Goal: Information Seeking & Learning: Learn about a topic

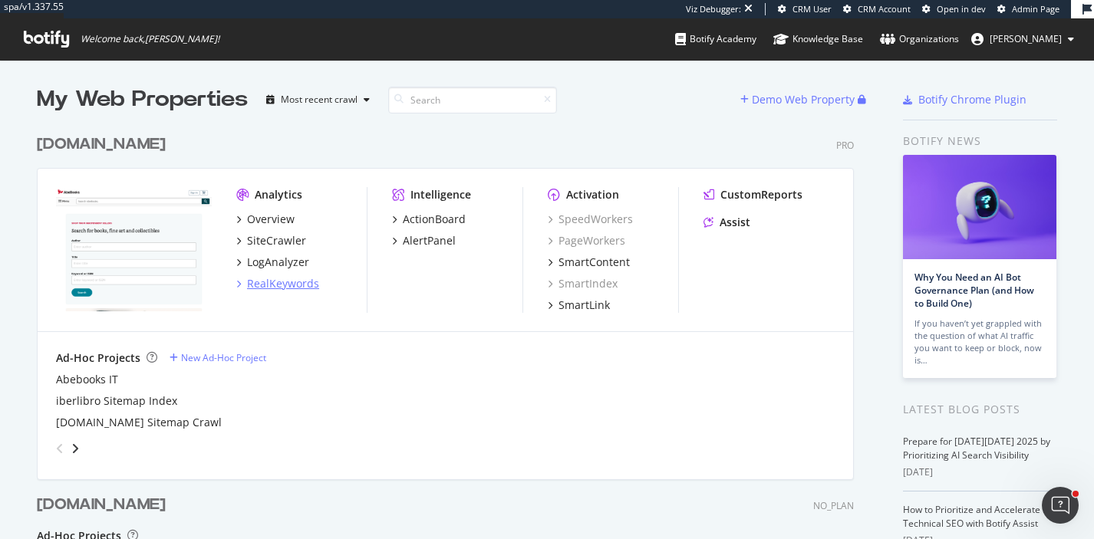
click at [277, 285] on div "RealKeywords" at bounding box center [283, 283] width 72 height 15
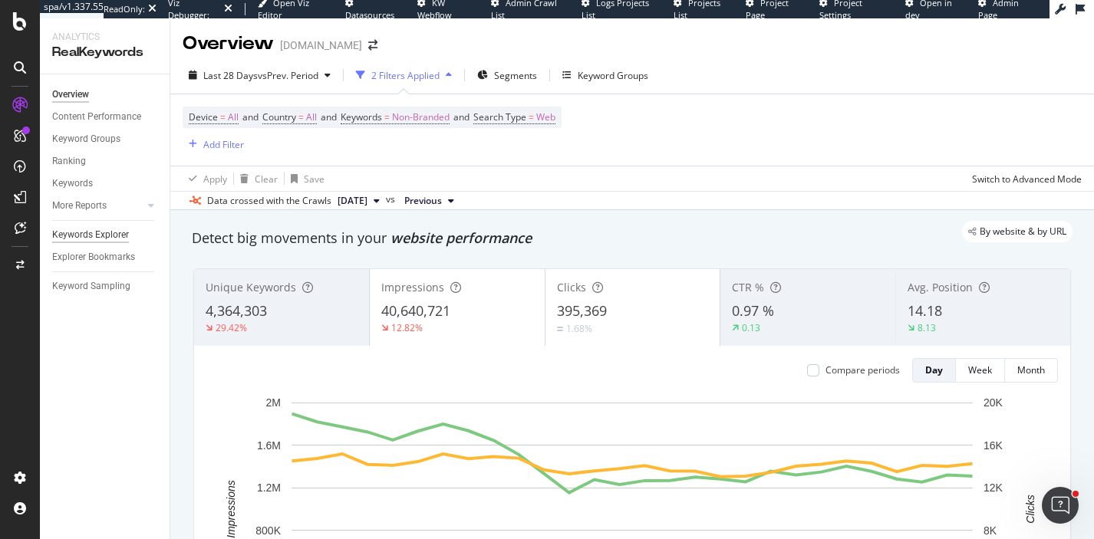
click at [97, 229] on div "Keywords Explorer" at bounding box center [90, 235] width 77 height 16
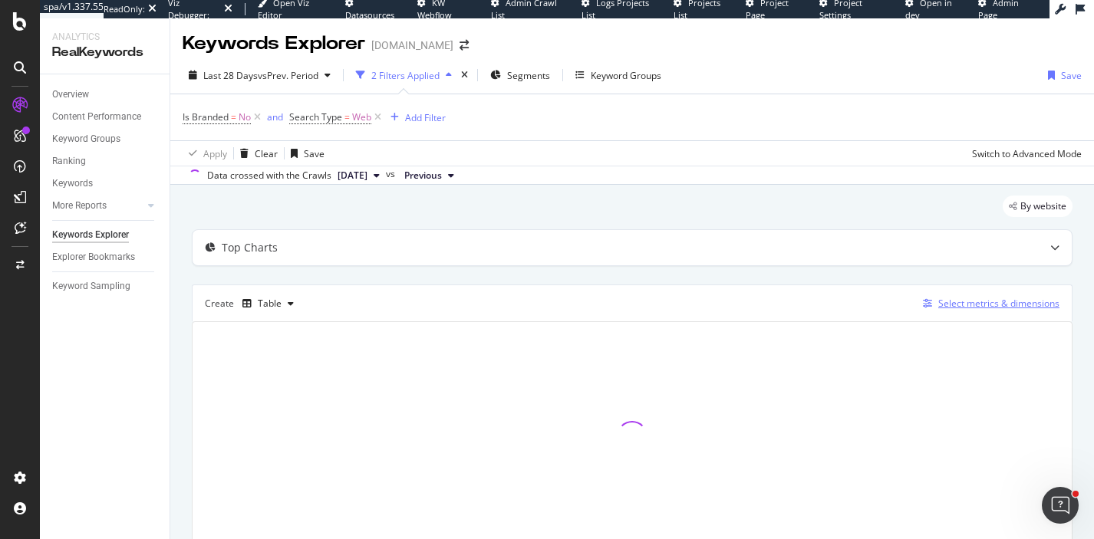
click at [982, 305] on div "Select metrics & dimensions" at bounding box center [998, 303] width 121 height 13
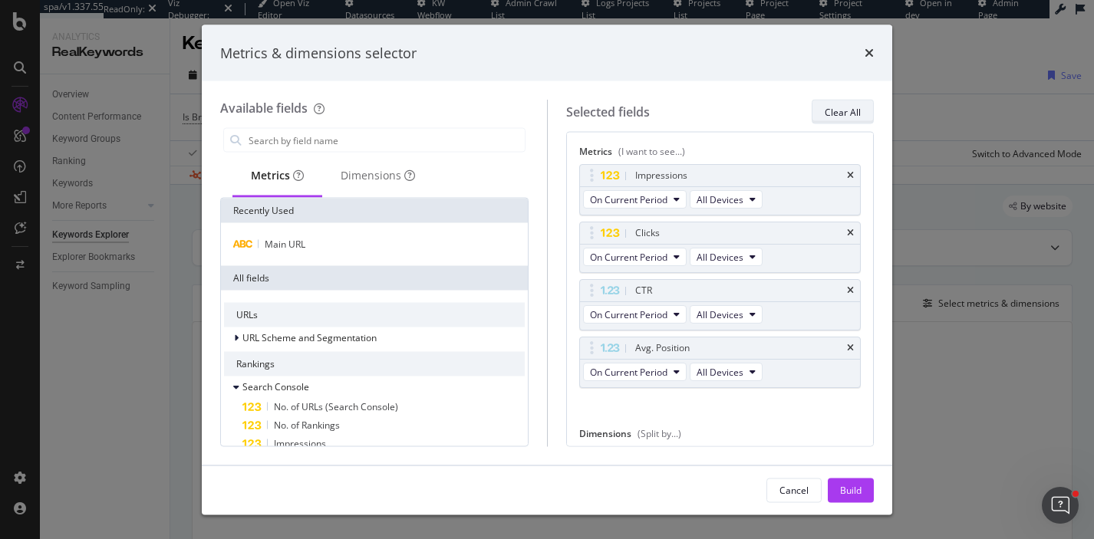
click at [857, 111] on div "Clear All" at bounding box center [842, 111] width 36 height 13
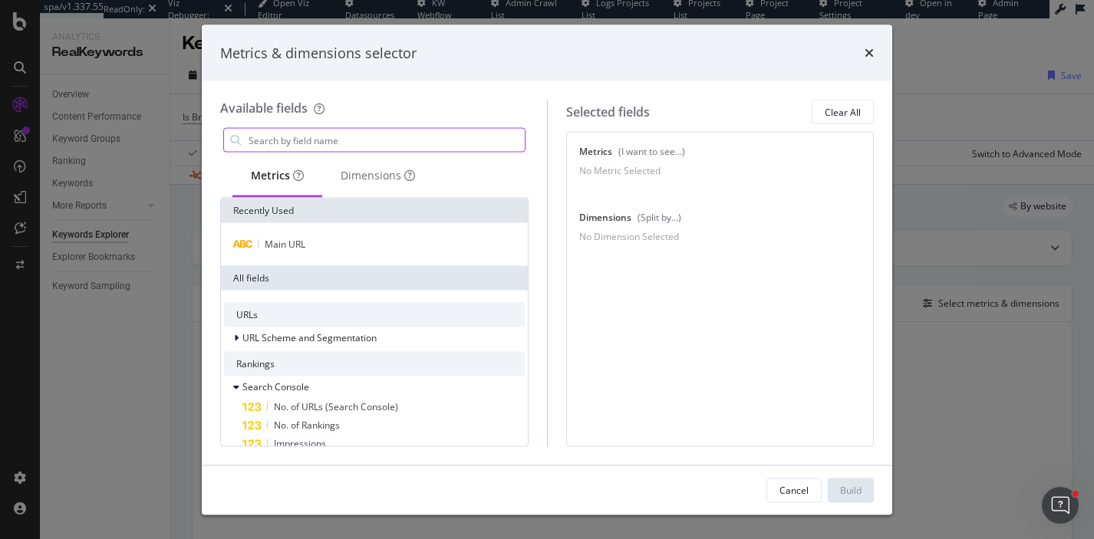
click at [354, 146] on input "modal" at bounding box center [386, 140] width 278 height 23
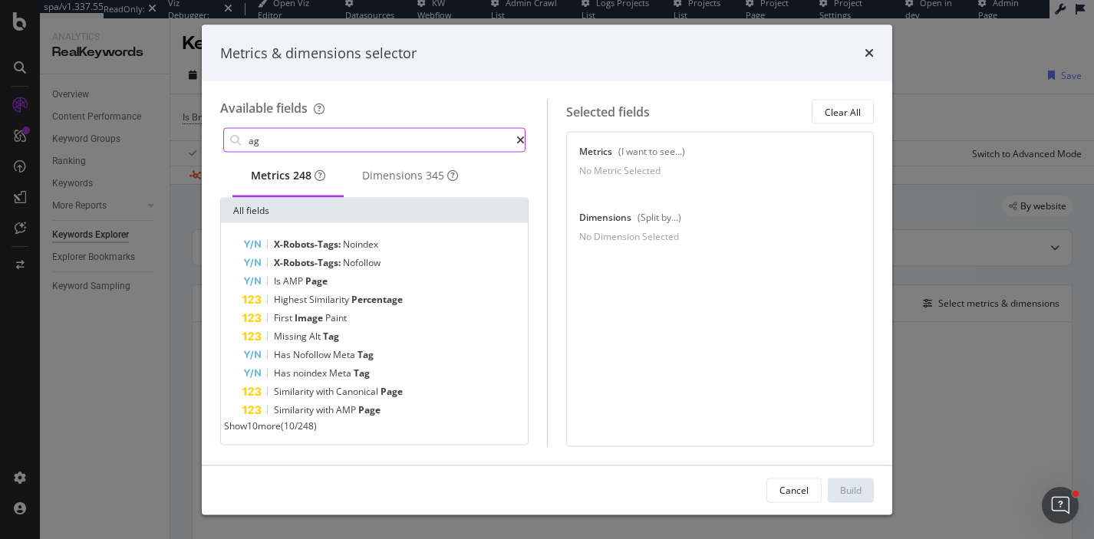
type input "a"
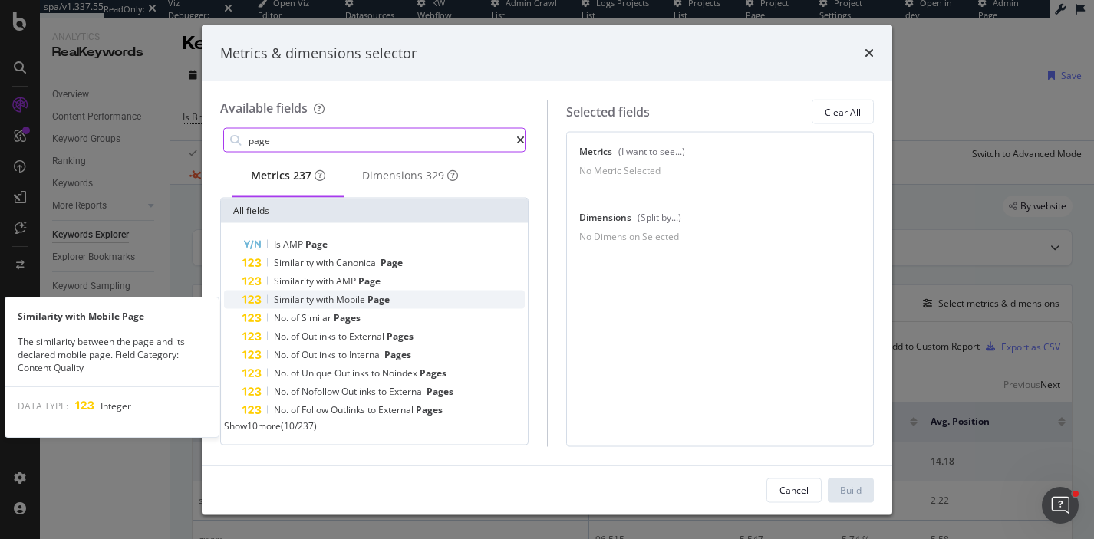
scroll to position [11, 0]
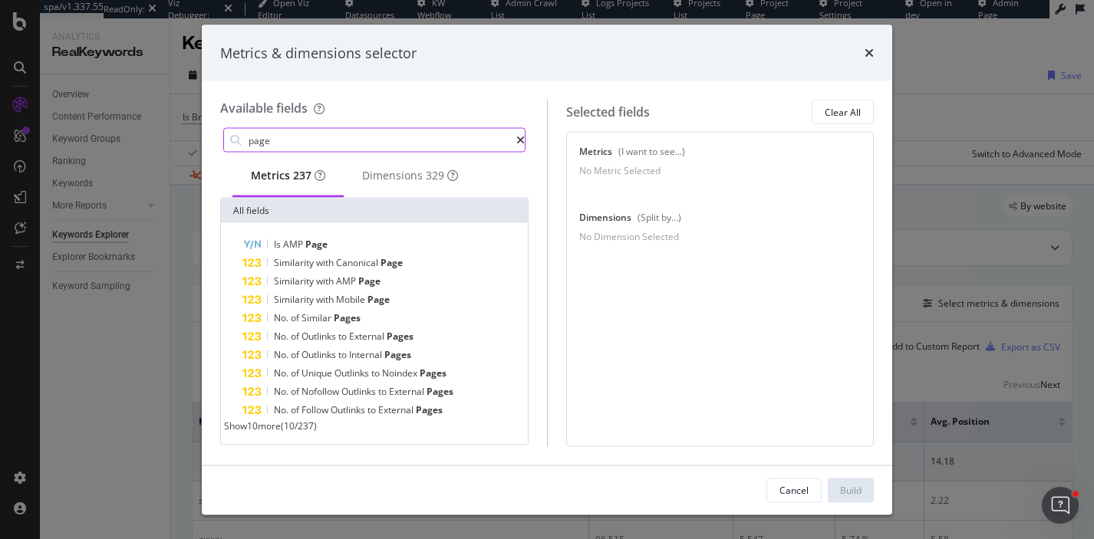
type input "page"
click at [281, 426] on span "Show 10 more" at bounding box center [252, 426] width 57 height 13
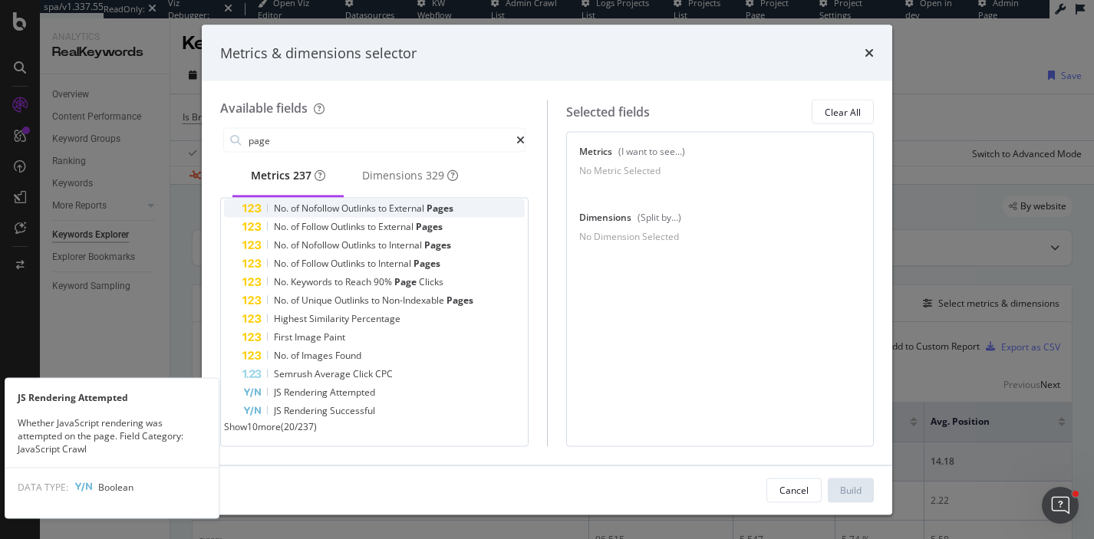
scroll to position [0, 0]
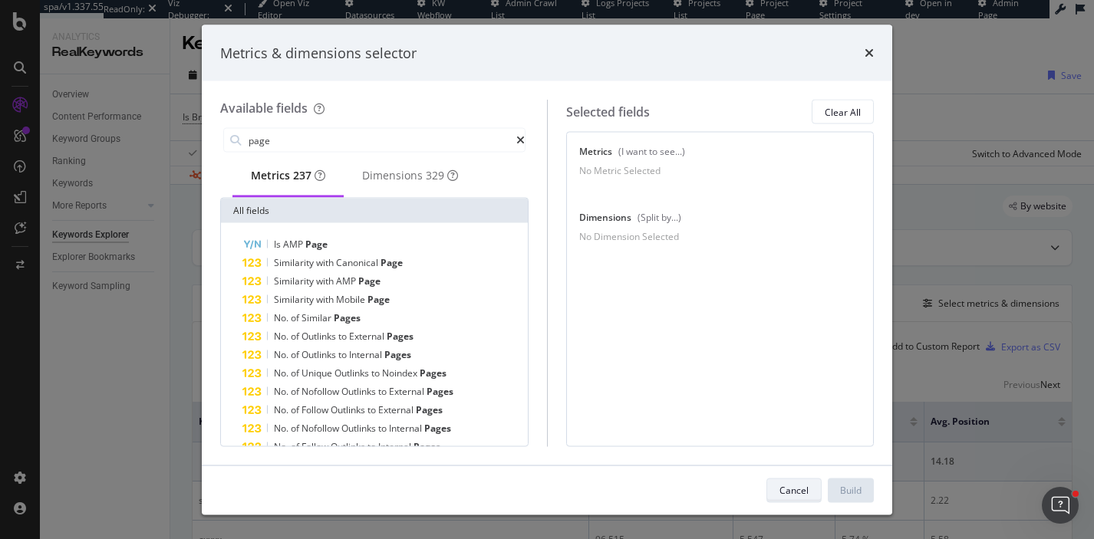
click at [807, 485] on div "Cancel" at bounding box center [793, 489] width 29 height 13
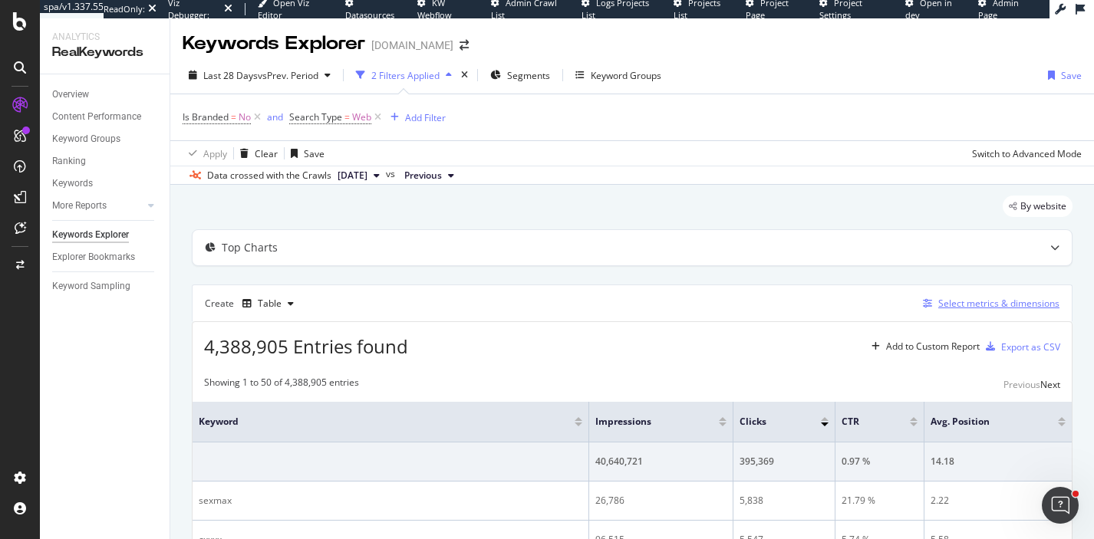
click at [1003, 304] on div "Select metrics & dimensions" at bounding box center [998, 303] width 121 height 13
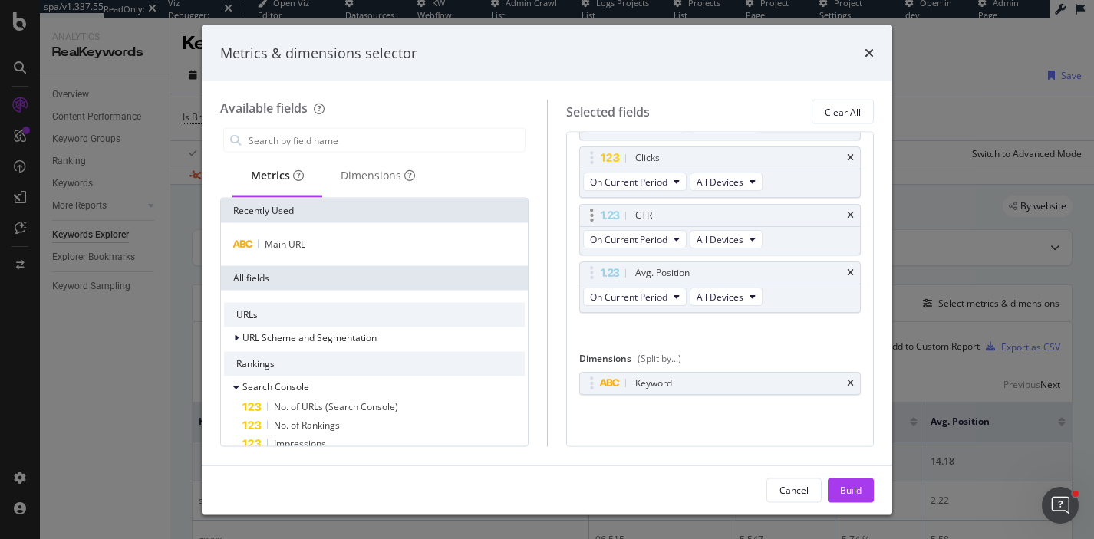
scroll to position [64, 0]
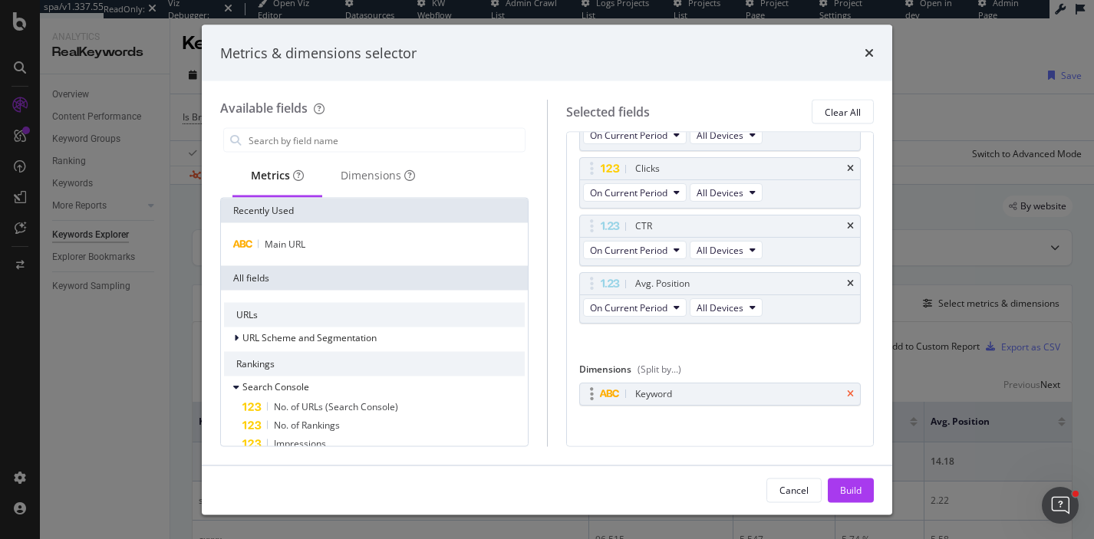
click at [850, 391] on icon "times" at bounding box center [850, 393] width 7 height 9
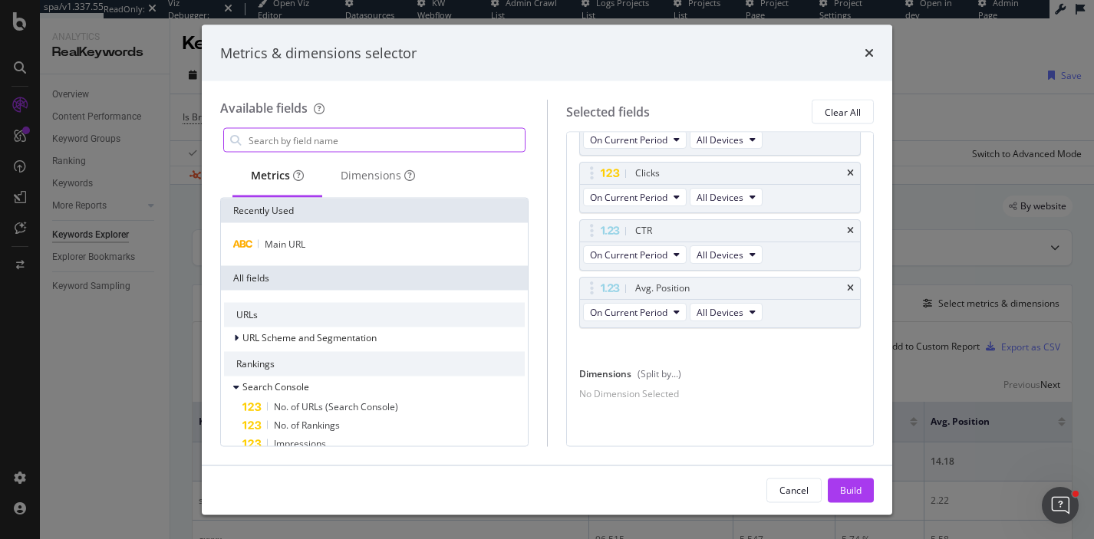
click at [314, 142] on input "modal" at bounding box center [386, 140] width 278 height 23
click at [380, 179] on div "Dimensions" at bounding box center [378, 175] width 74 height 15
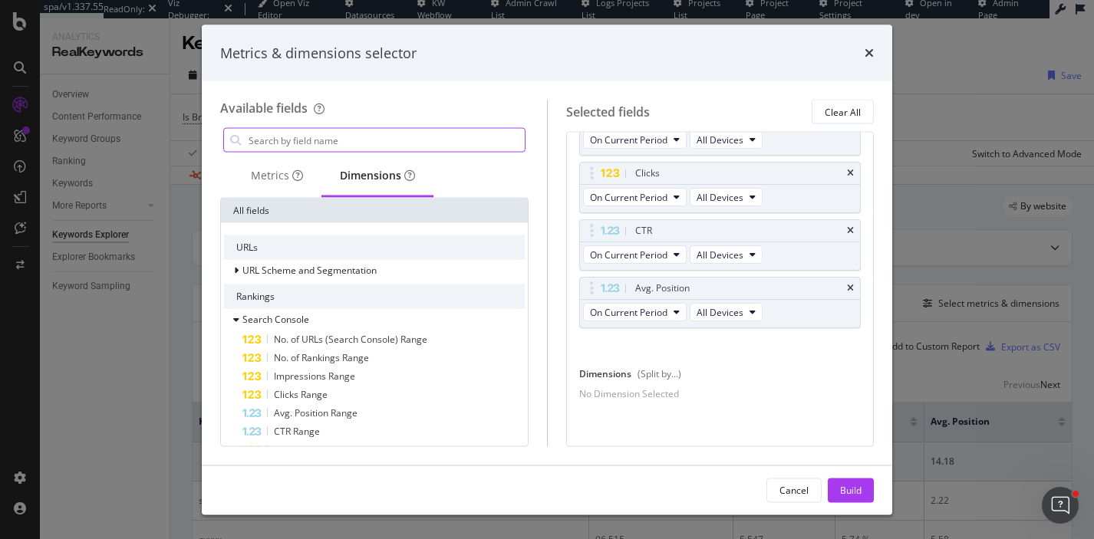
click at [350, 142] on input "modal" at bounding box center [386, 140] width 278 height 23
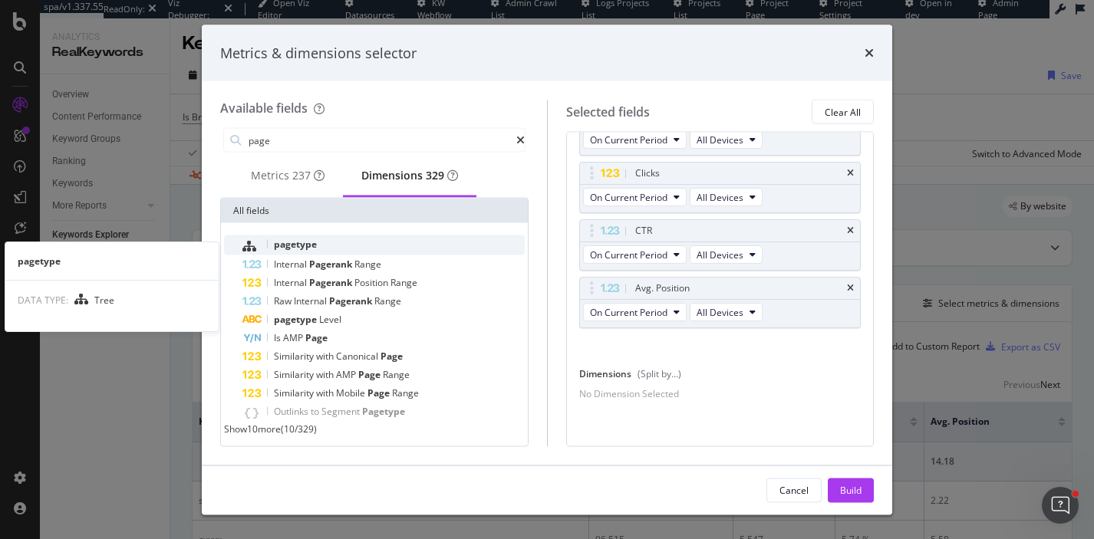
click at [309, 245] on span "pagetype" at bounding box center [295, 244] width 43 height 13
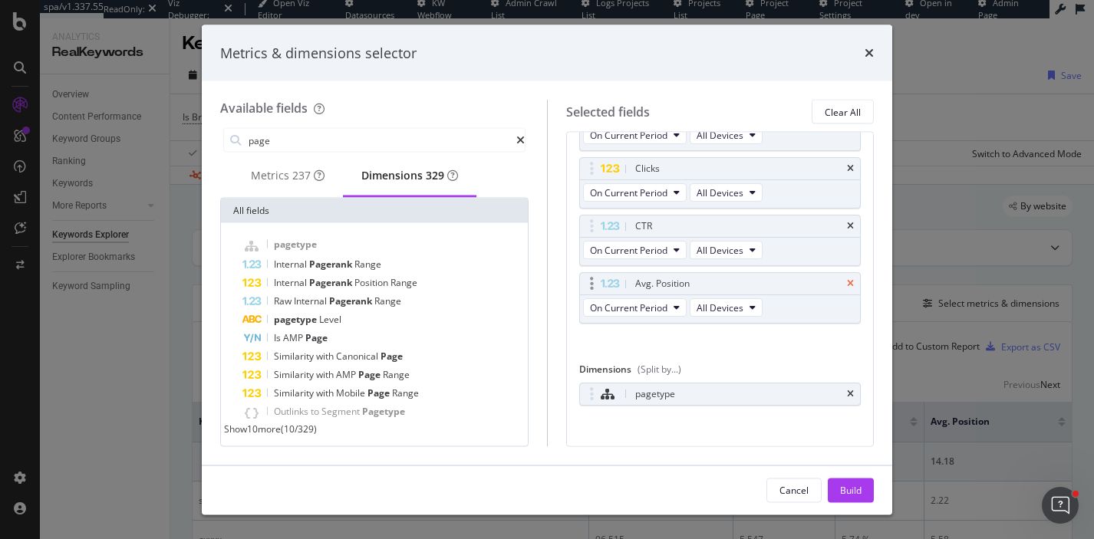
click at [850, 282] on icon "times" at bounding box center [850, 283] width 7 height 9
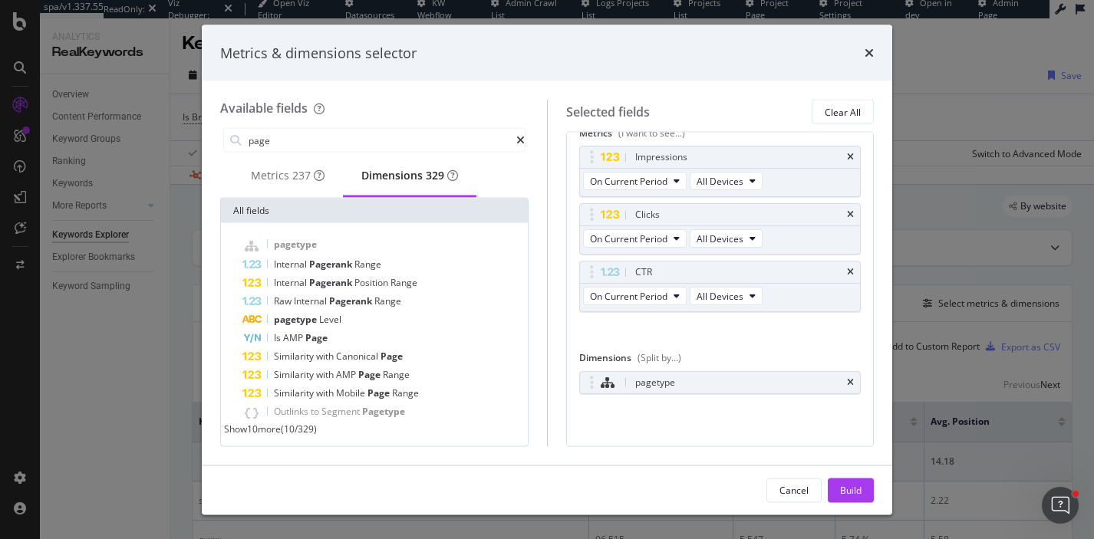
scroll to position [18, 0]
click at [851, 273] on icon "times" at bounding box center [850, 272] width 7 height 9
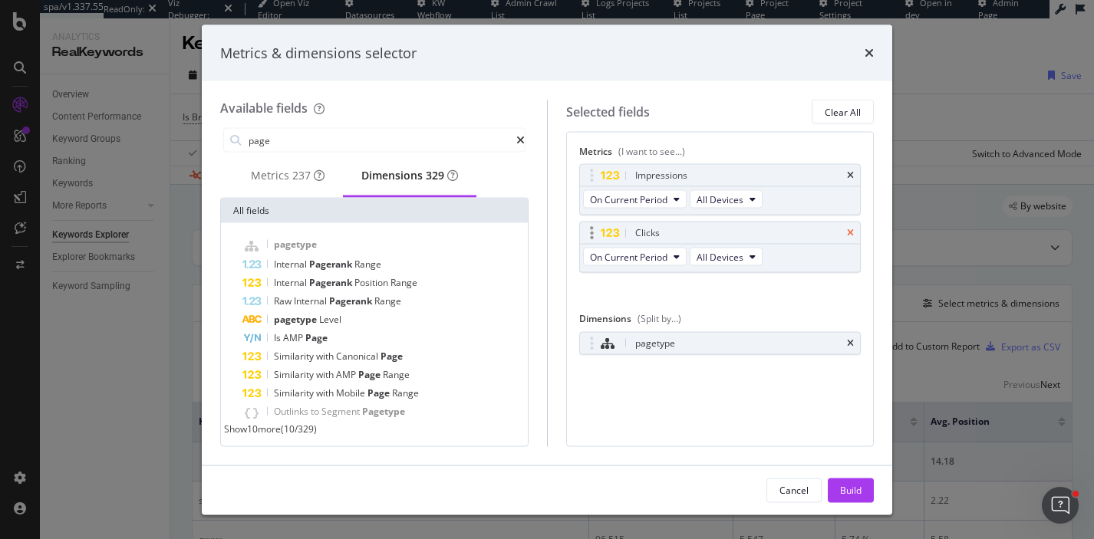
click at [852, 232] on icon "times" at bounding box center [850, 233] width 7 height 9
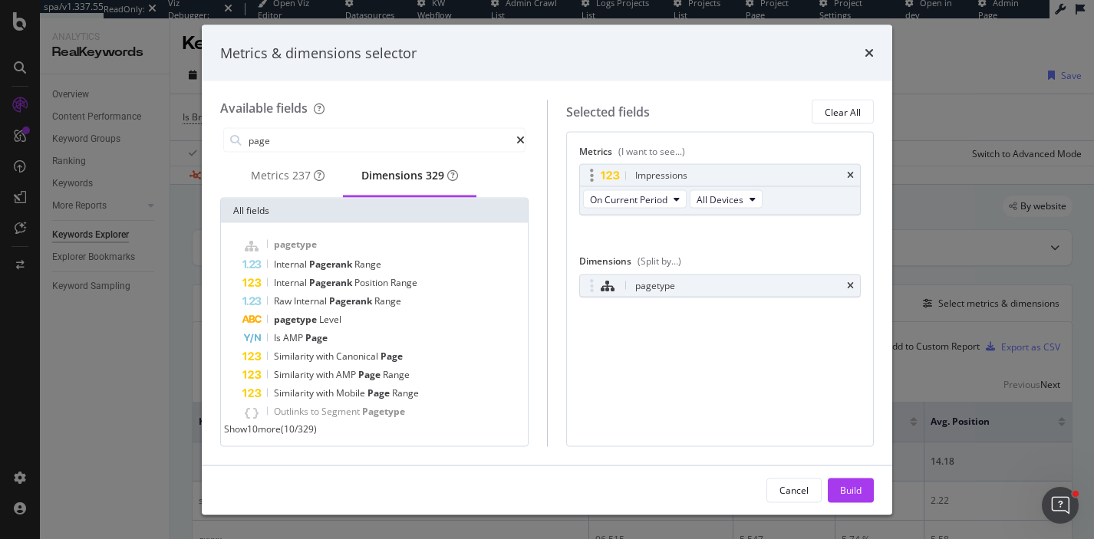
click at [854, 176] on div "Impressions" at bounding box center [720, 175] width 281 height 21
click at [415, 130] on input "page" at bounding box center [381, 140] width 269 height 23
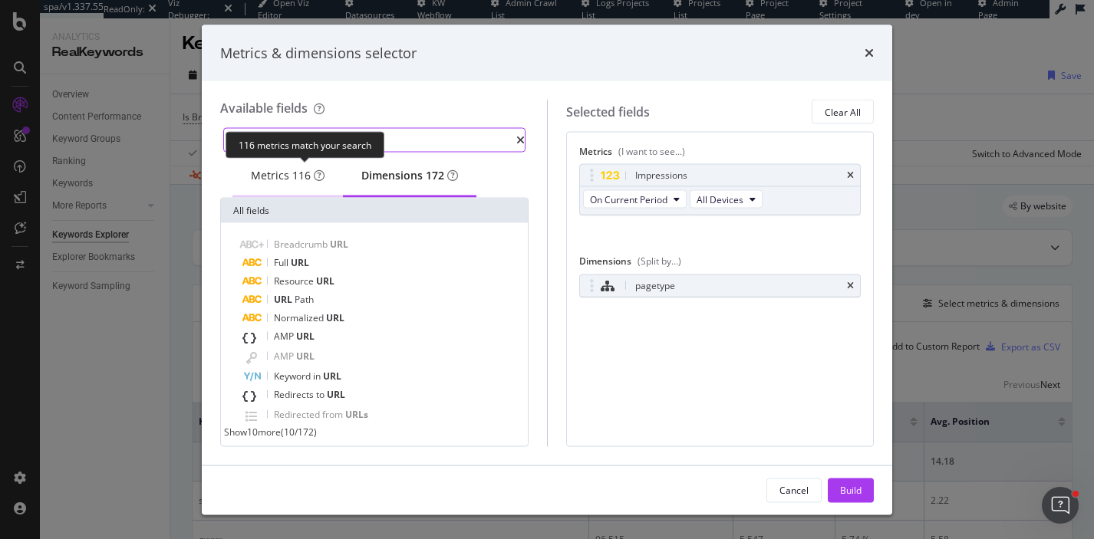
type input "url"
click at [308, 183] on span "116" at bounding box center [301, 175] width 18 height 15
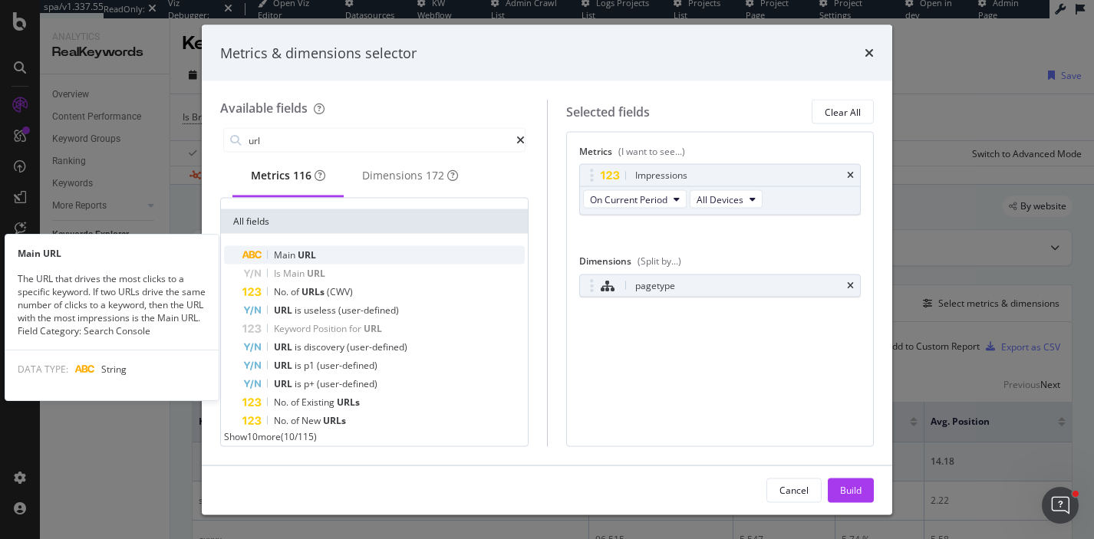
scroll to position [78, 0]
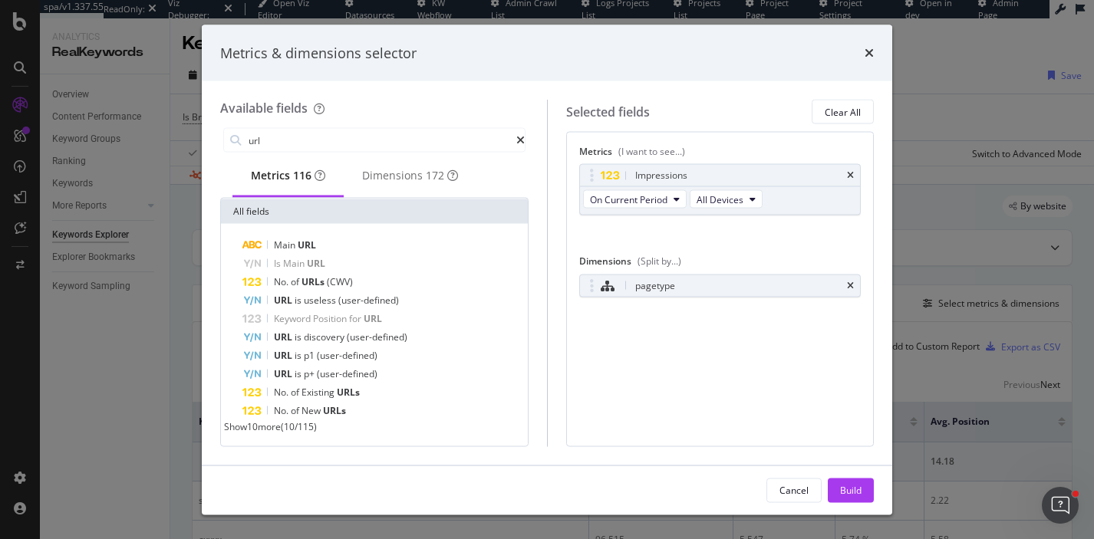
click at [281, 426] on span "Show 10 more" at bounding box center [252, 426] width 57 height 13
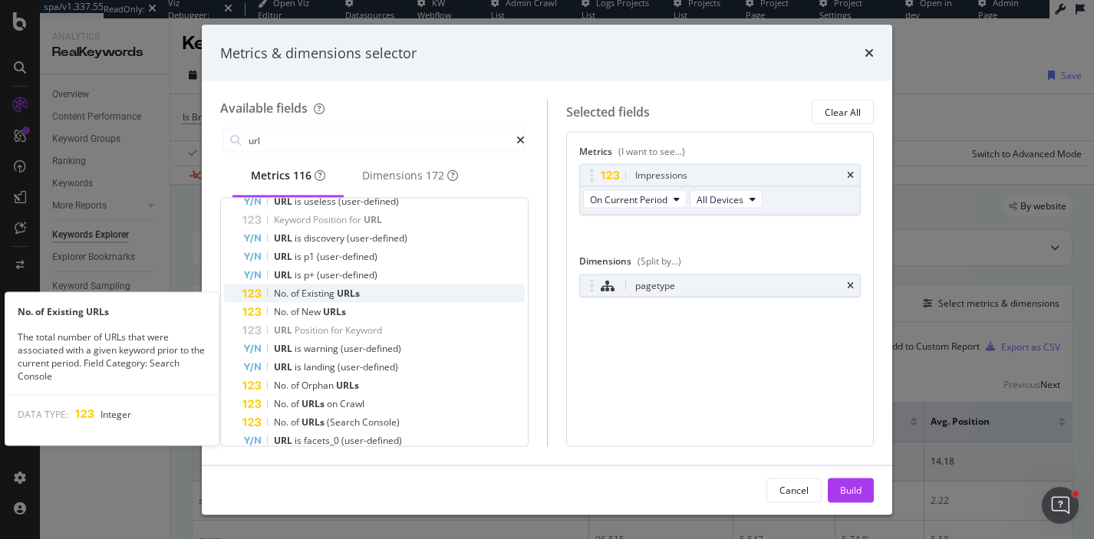
scroll to position [169, 0]
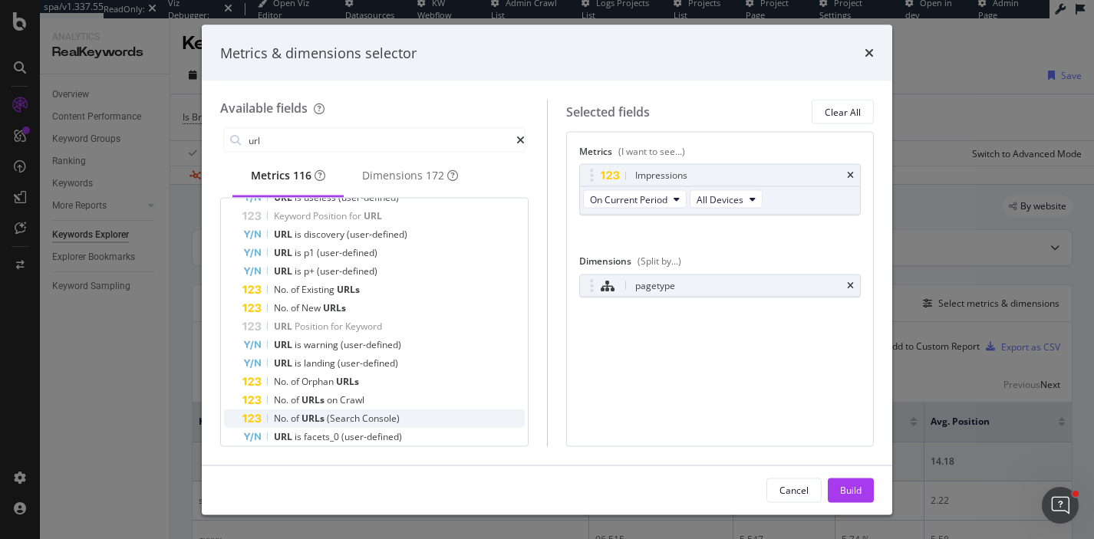
click at [358, 417] on span "(Search" at bounding box center [344, 418] width 35 height 13
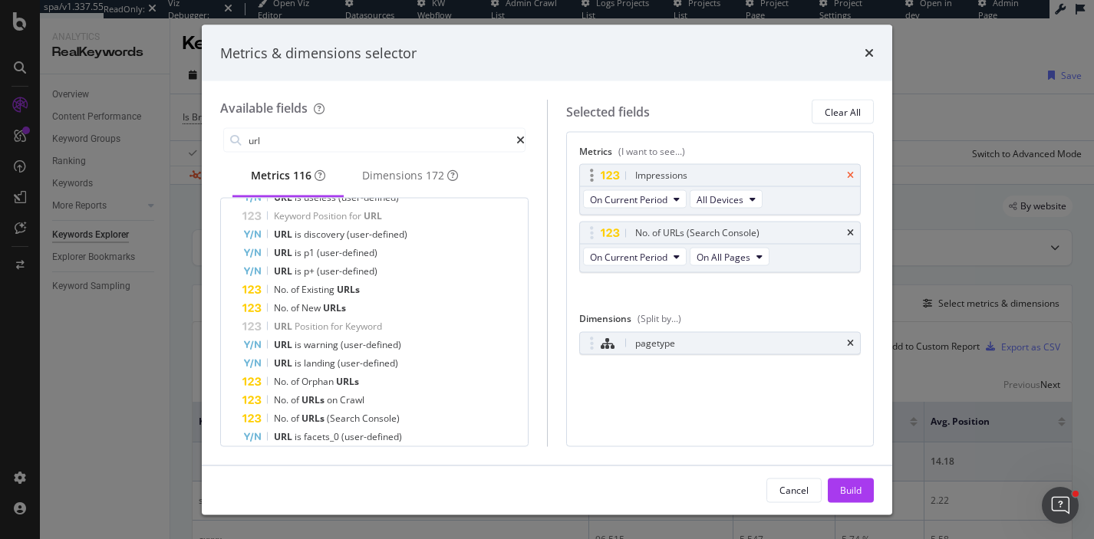
click at [851, 174] on icon "times" at bounding box center [850, 175] width 7 height 9
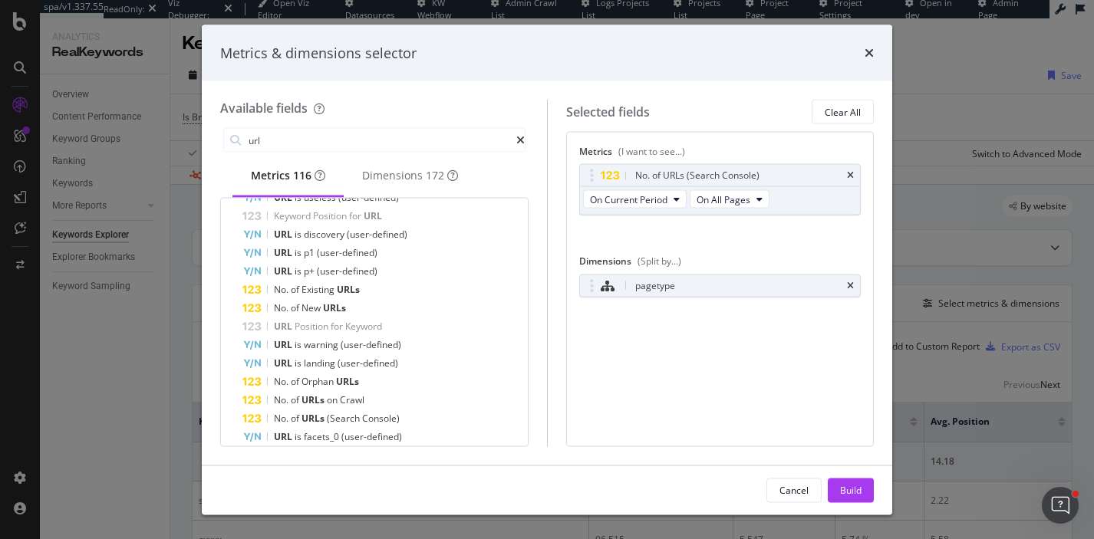
click at [857, 471] on div "Cancel Build" at bounding box center [547, 490] width 690 height 49
click at [856, 483] on div "Build" at bounding box center [850, 489] width 21 height 13
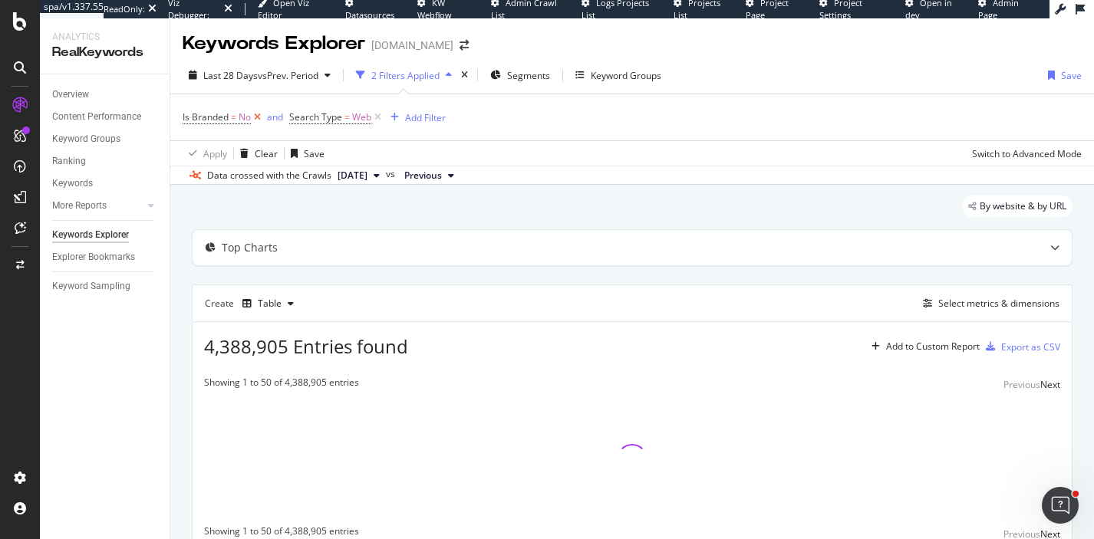
click at [259, 117] on icon at bounding box center [257, 117] width 13 height 15
click at [320, 118] on div "Add Filter" at bounding box center [318, 117] width 41 height 13
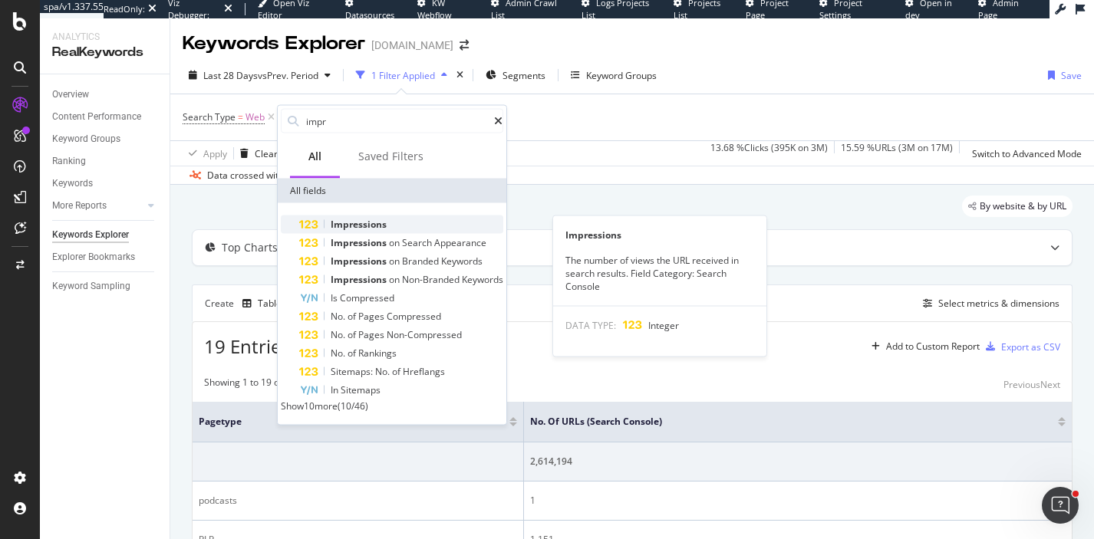
type input "impr"
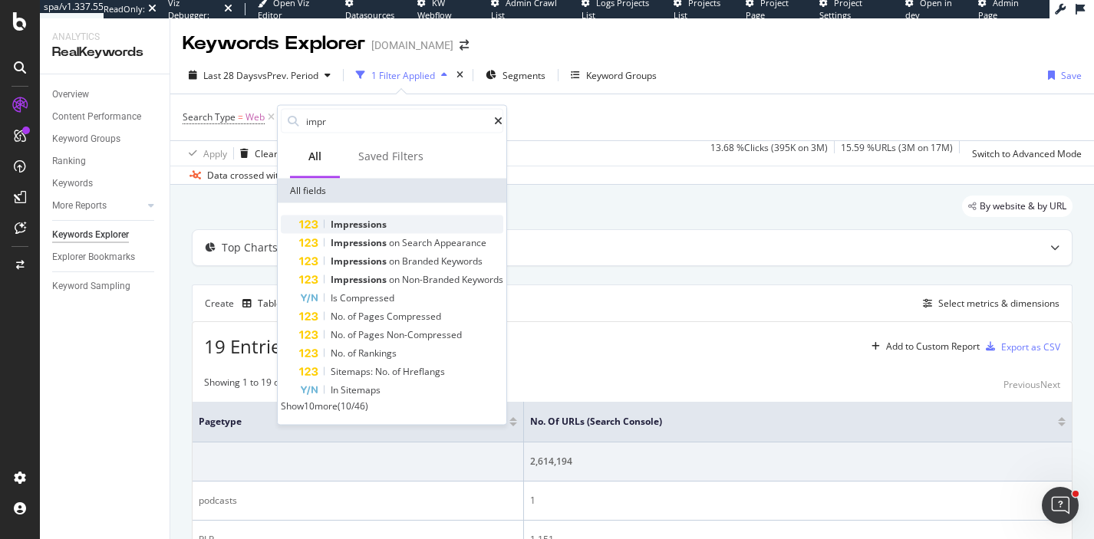
click at [472, 219] on div "Impressions" at bounding box center [401, 225] width 204 height 18
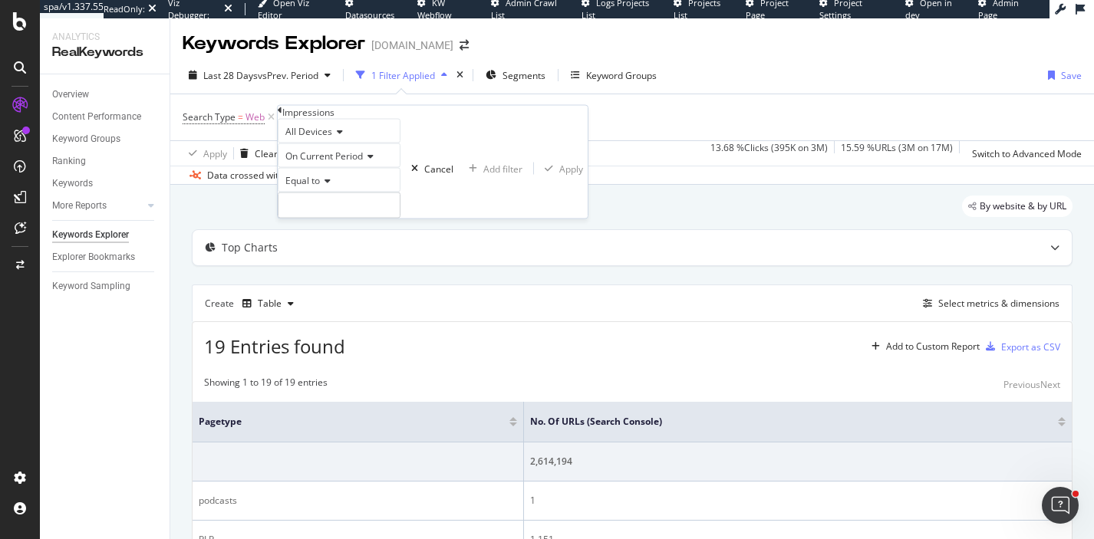
click at [337, 193] on div "Equal to" at bounding box center [339, 180] width 123 height 25
click at [328, 272] on span "Greater than" at bounding box center [309, 264] width 55 height 13
click at [340, 219] on input "number" at bounding box center [339, 206] width 123 height 26
type input "0"
click at [559, 175] on div "Apply" at bounding box center [571, 168] width 24 height 13
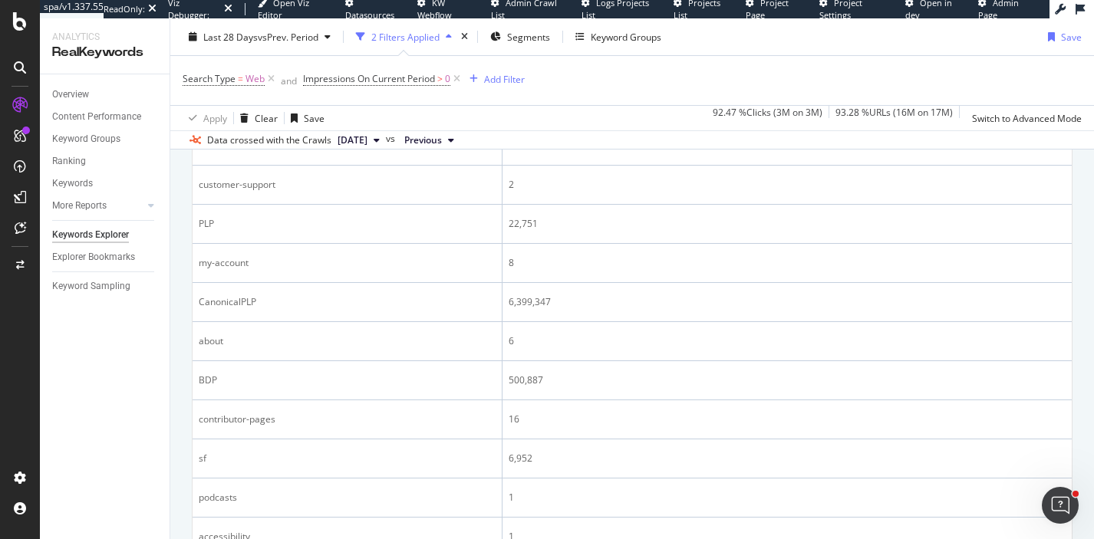
scroll to position [594, 0]
click at [541, 48] on div "Segments" at bounding box center [520, 36] width 60 height 23
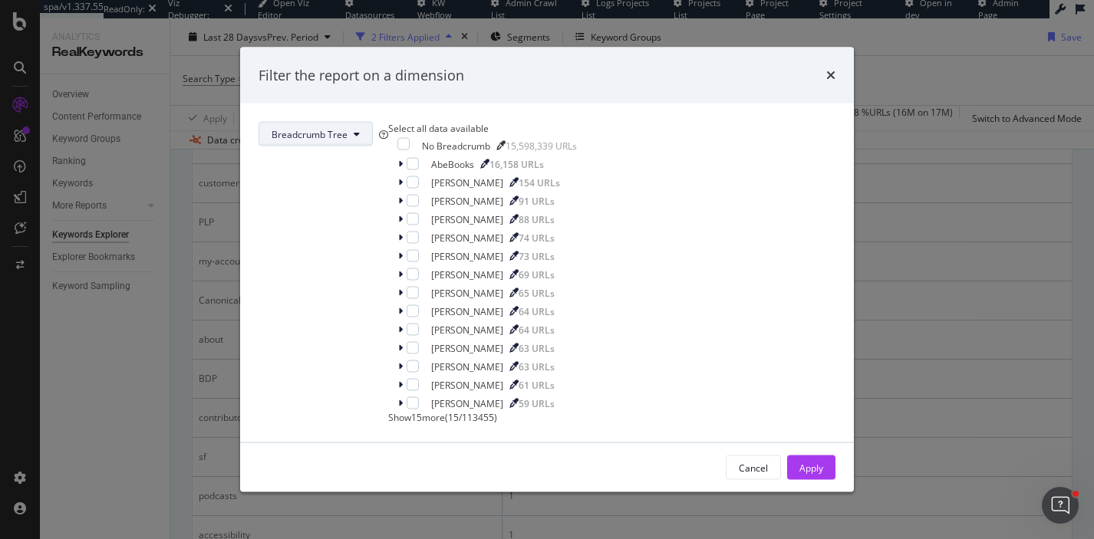
click at [360, 130] on icon "modal" at bounding box center [357, 134] width 6 height 9
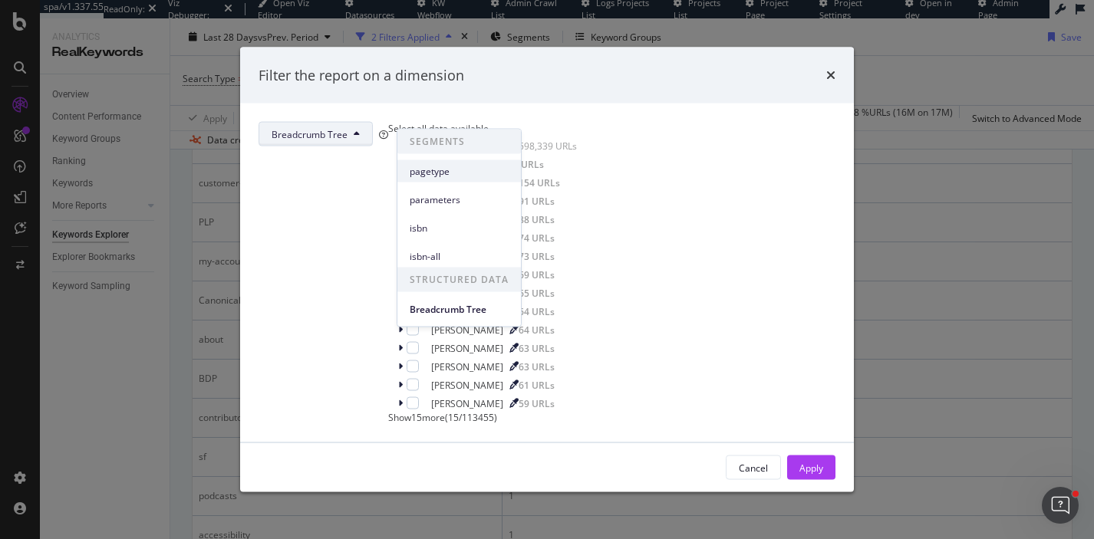
click at [472, 168] on span "pagetype" at bounding box center [459, 171] width 99 height 14
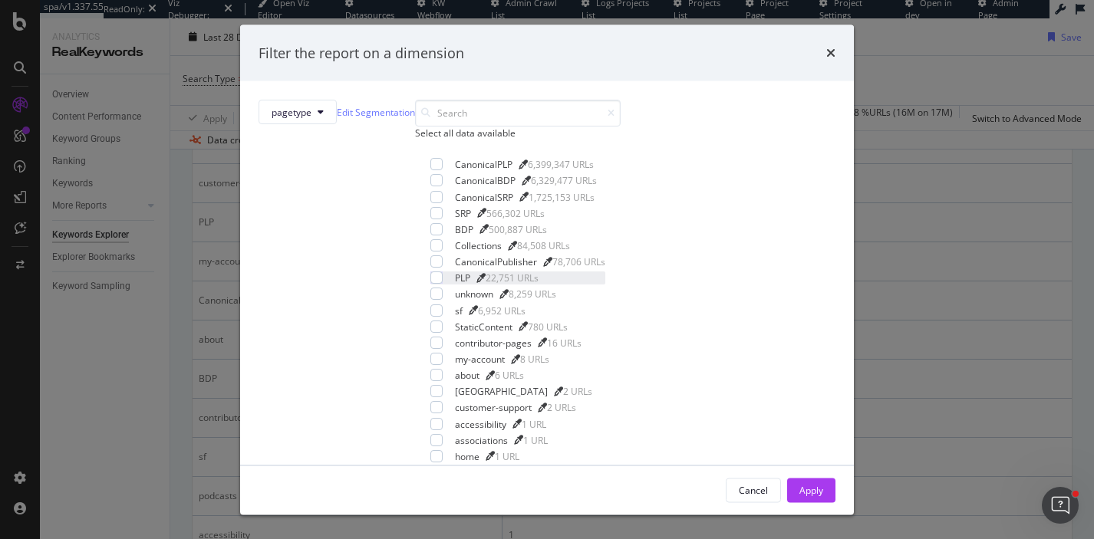
scroll to position [41, 0]
click at [826, 57] on icon "times" at bounding box center [830, 53] width 9 height 12
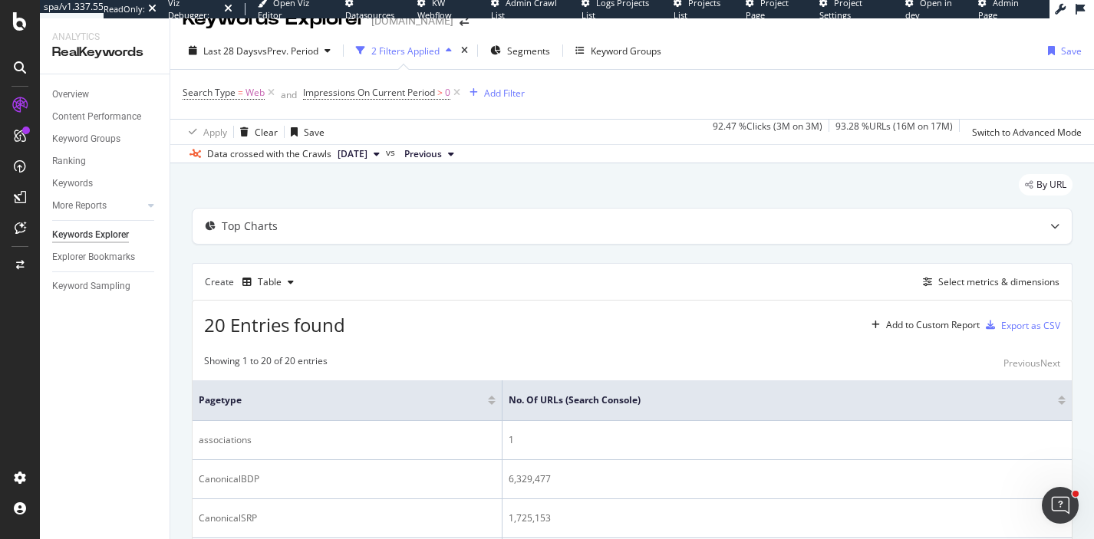
scroll to position [0, 0]
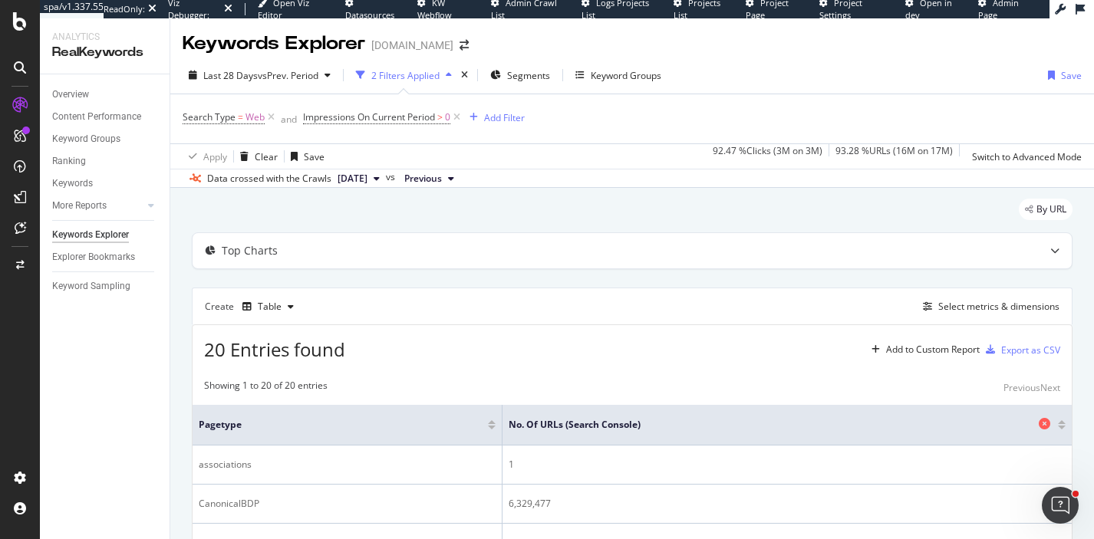
click at [547, 420] on span "No. of URLs (Search Console)" at bounding box center [771, 425] width 526 height 14
click at [1061, 426] on div at bounding box center [1062, 428] width 8 height 4
click at [1068, 69] on div "Save" at bounding box center [1071, 75] width 21 height 13
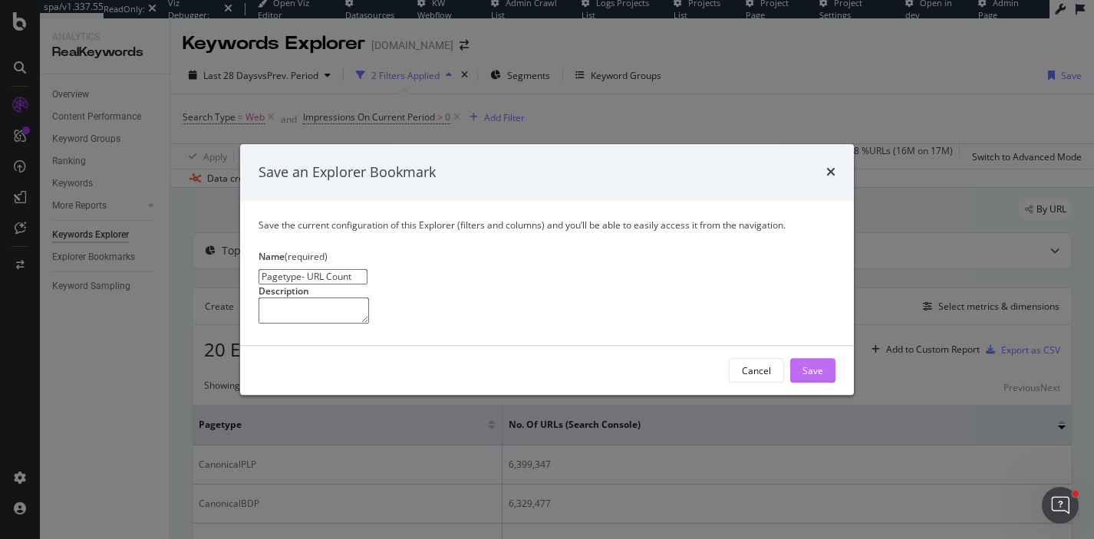
type input "Pagetype- URL Count"
click at [811, 382] on div "Save" at bounding box center [812, 370] width 21 height 23
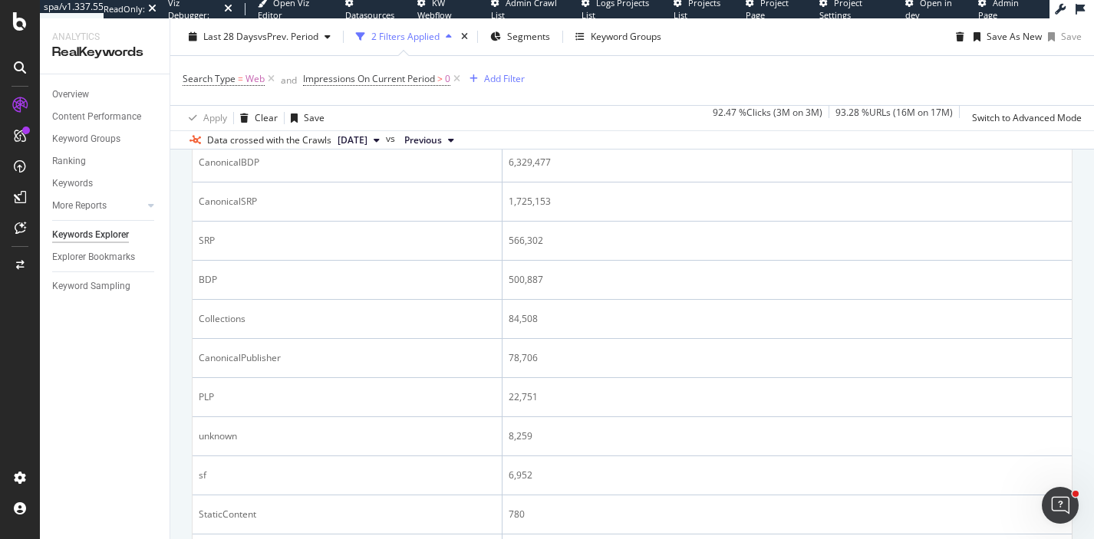
scroll to position [354, 0]
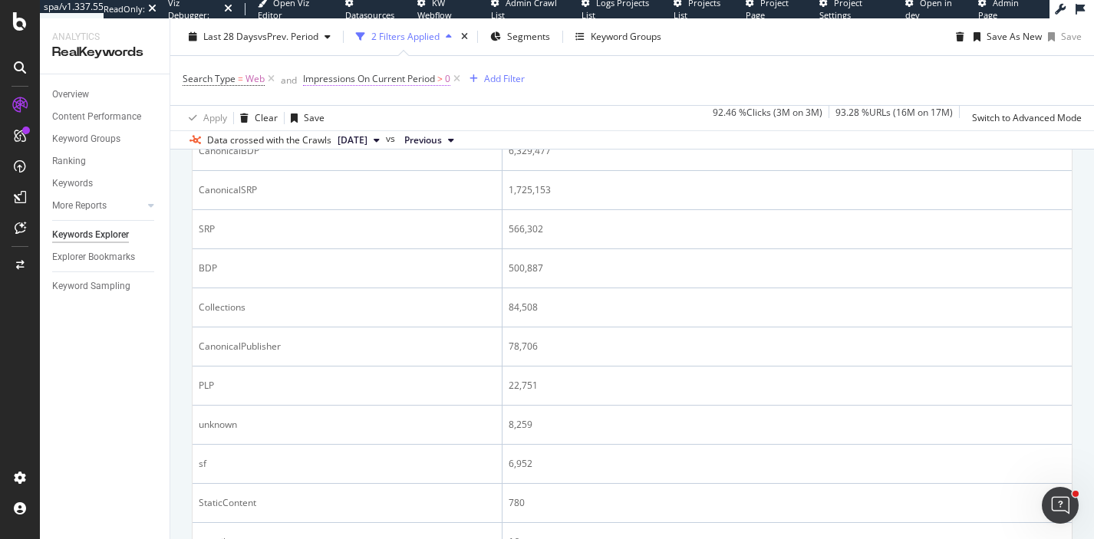
click at [389, 81] on span "Impressions On Current Period" at bounding box center [369, 78] width 132 height 13
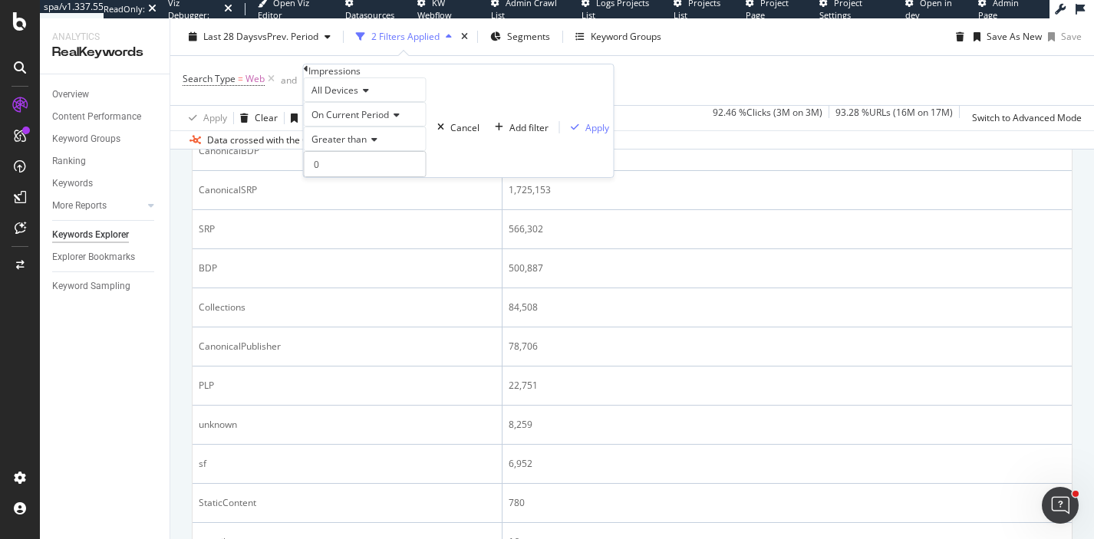
click at [537, 101] on div "Search Type = Web and Impressions On Current Period > 0 Add Filter" at bounding box center [632, 80] width 899 height 49
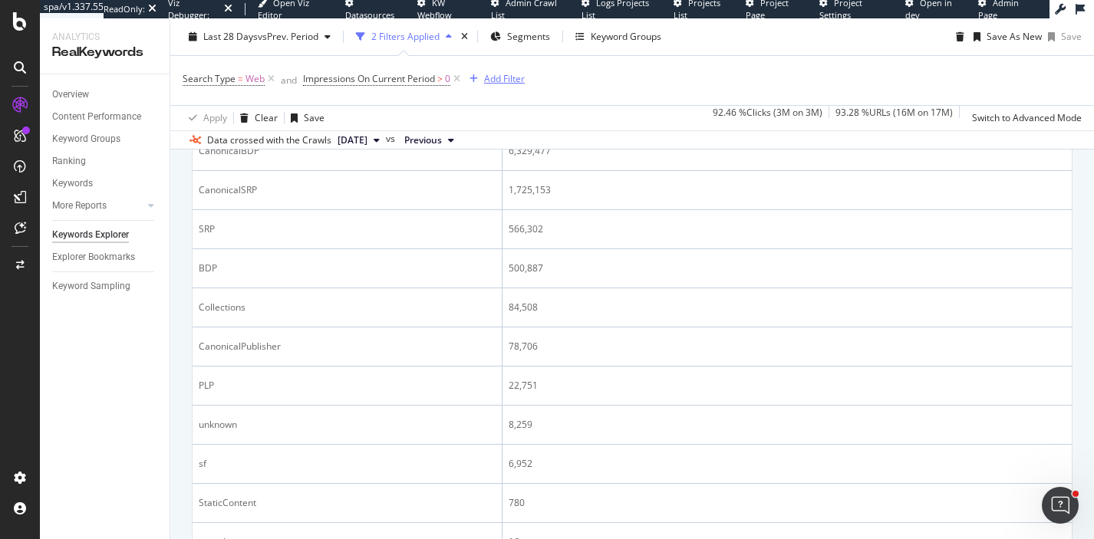
click at [492, 79] on div "Add Filter" at bounding box center [504, 78] width 41 height 13
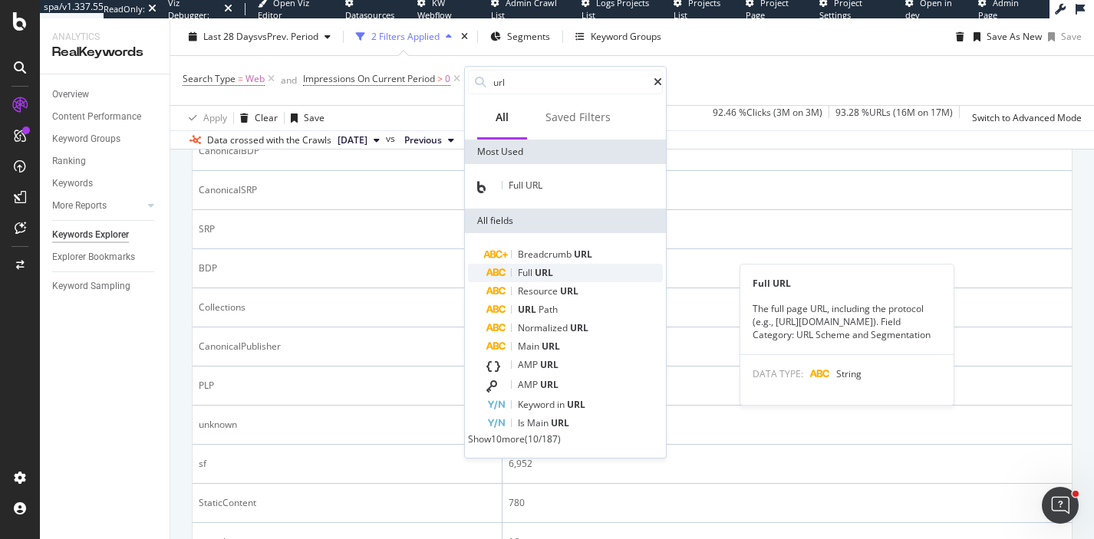
type input "url"
click at [533, 272] on span "Full" at bounding box center [526, 272] width 17 height 13
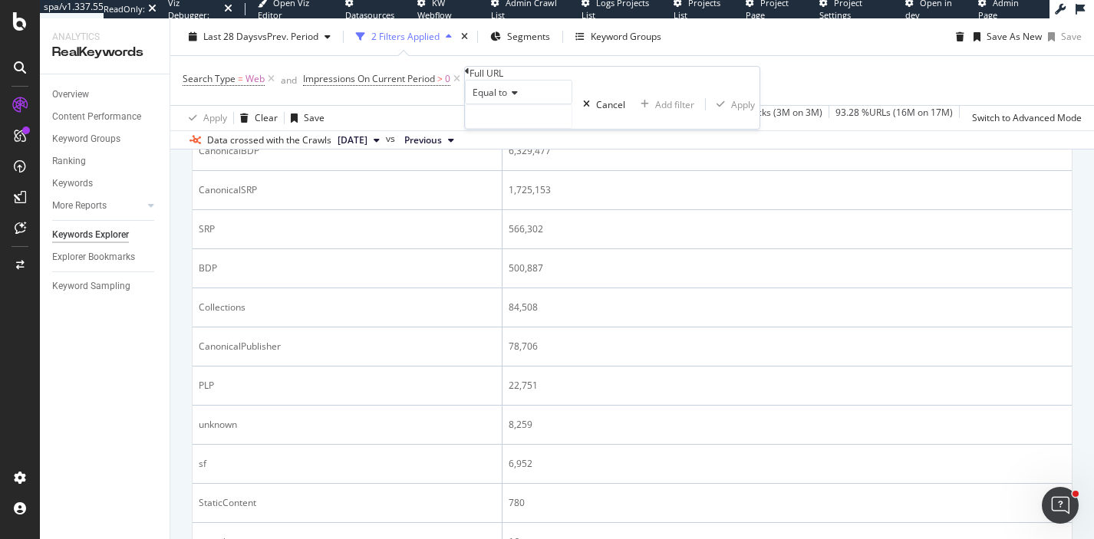
click at [502, 99] on span "Equal to" at bounding box center [489, 92] width 35 height 13
click at [469, 76] on icon at bounding box center [467, 71] width 5 height 9
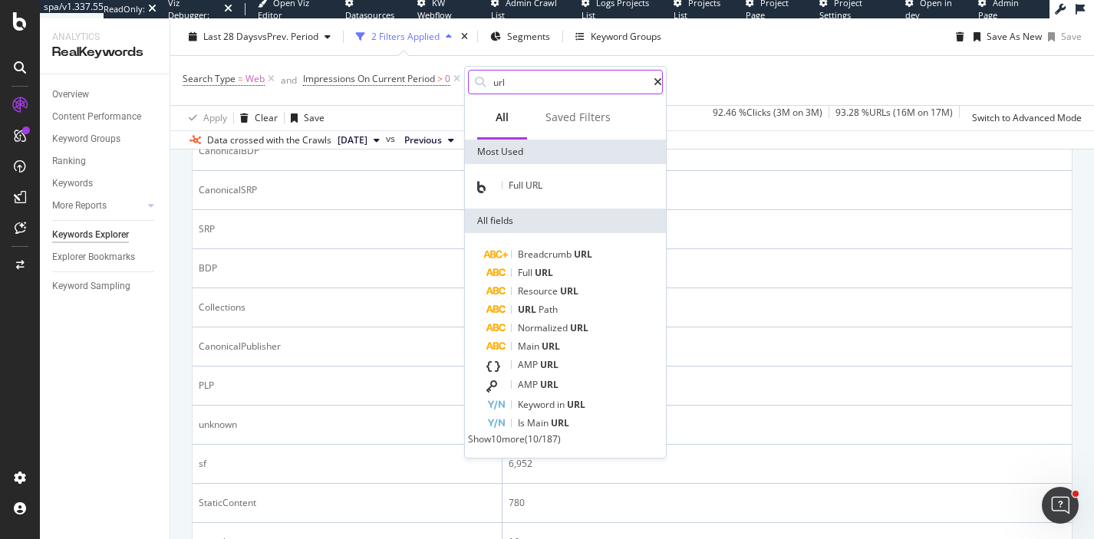
click at [662, 82] on div at bounding box center [657, 82] width 8 height 11
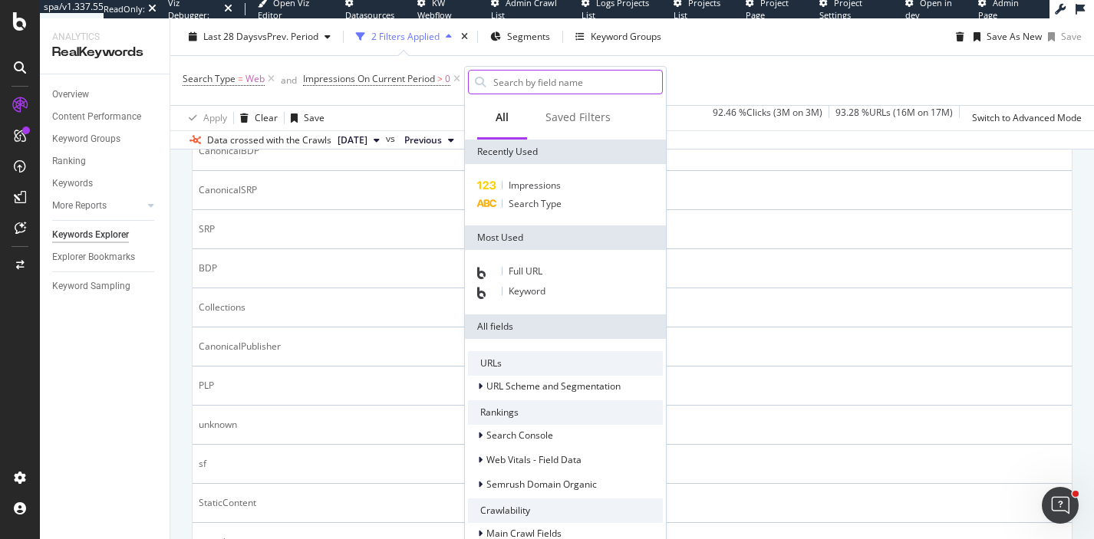
click at [777, 89] on div "Search Type = Web and Impressions On Current Period > 0 Add Filter" at bounding box center [632, 80] width 899 height 49
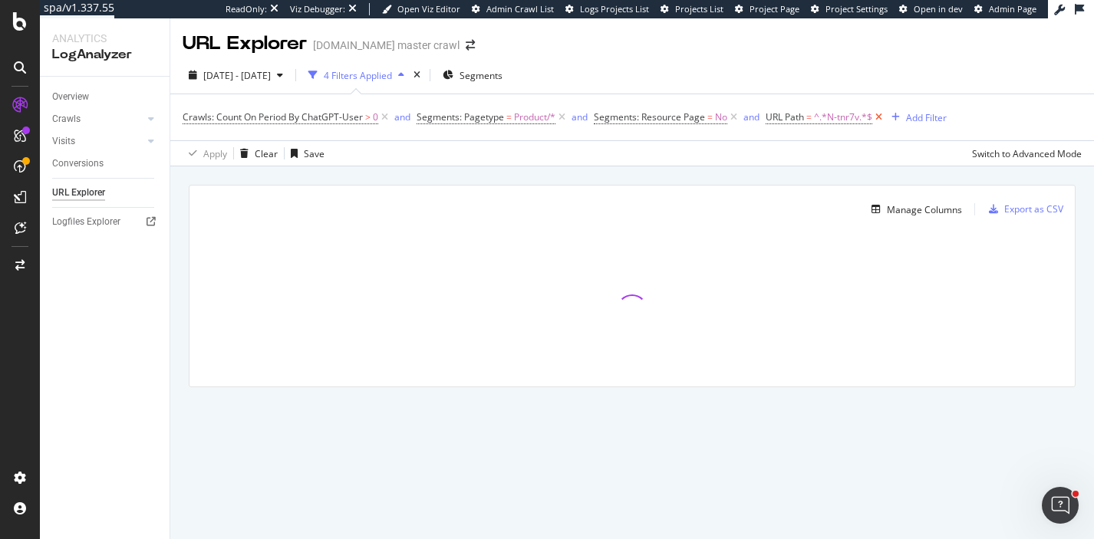
click at [880, 113] on icon at bounding box center [878, 117] width 13 height 15
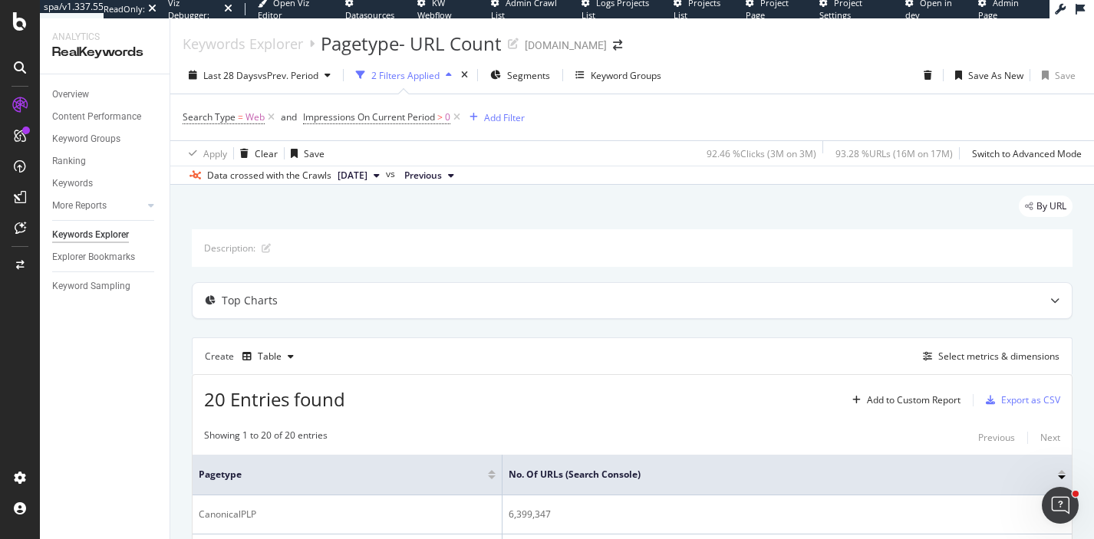
scroll to position [354, 0]
